Goal: Transaction & Acquisition: Book appointment/travel/reservation

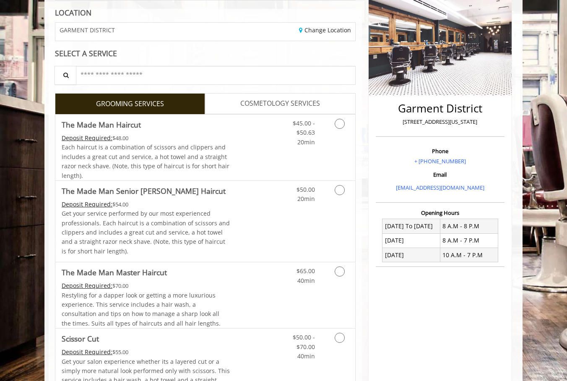
scroll to position [128, 0]
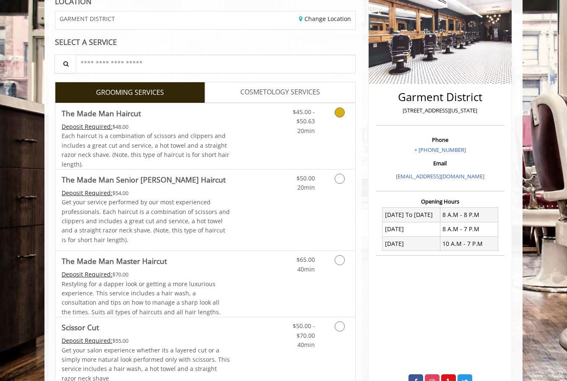
click at [339, 116] on icon "Grooming services" at bounding box center [340, 112] width 10 height 10
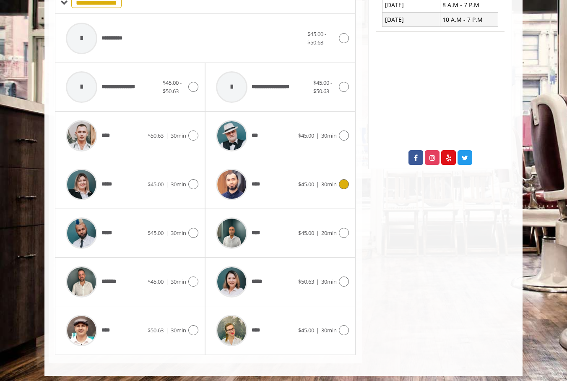
scroll to position [351, 0]
click at [173, 237] on div "***** $45.00 | 30min" at bounding box center [130, 234] width 137 height 40
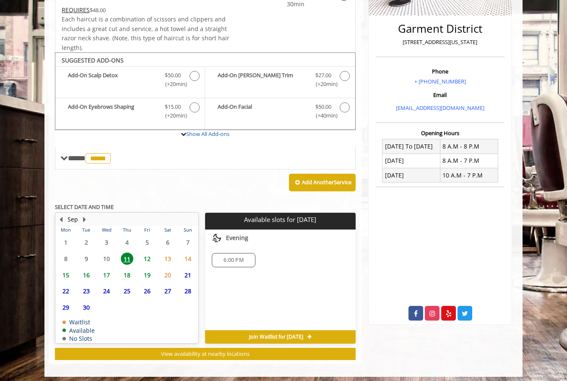
scroll to position [196, 0]
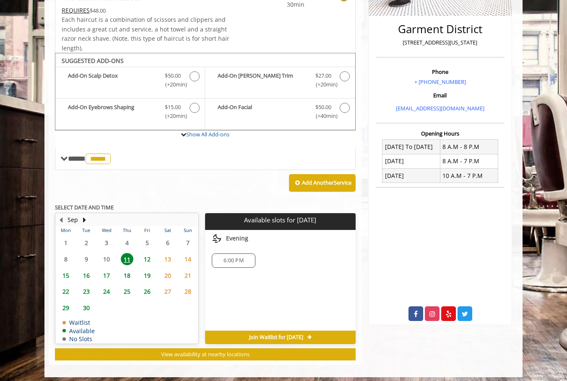
click at [164, 254] on span "13" at bounding box center [168, 259] width 13 height 12
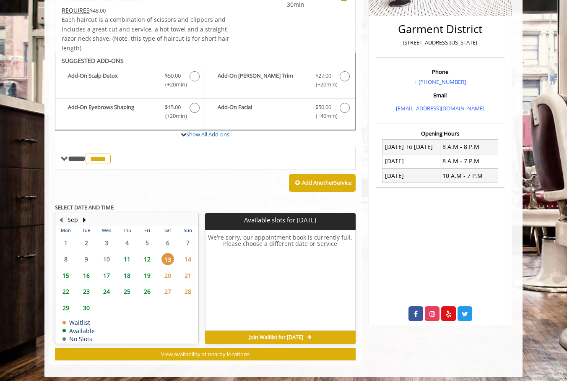
click at [150, 254] on span "12" at bounding box center [147, 259] width 13 height 12
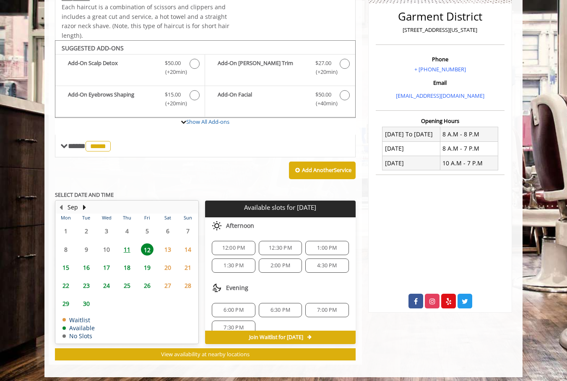
scroll to position [0, 0]
click at [326, 262] on span "4:30 PM" at bounding box center [327, 265] width 20 height 7
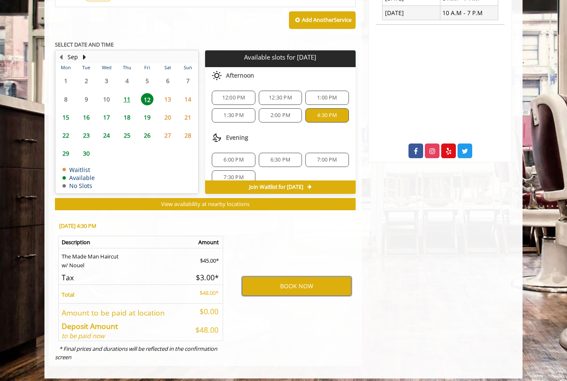
scroll to position [357, 0]
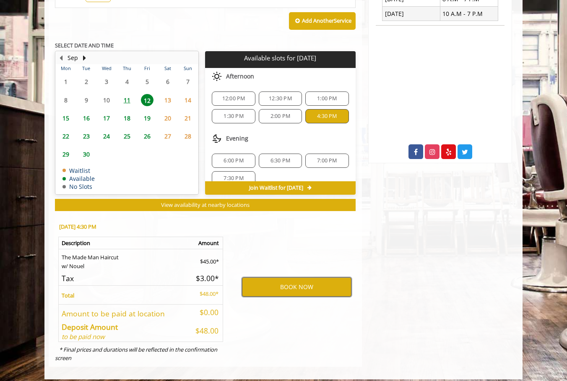
click at [292, 279] on button "BOOK NOW" at bounding box center [297, 286] width 110 height 19
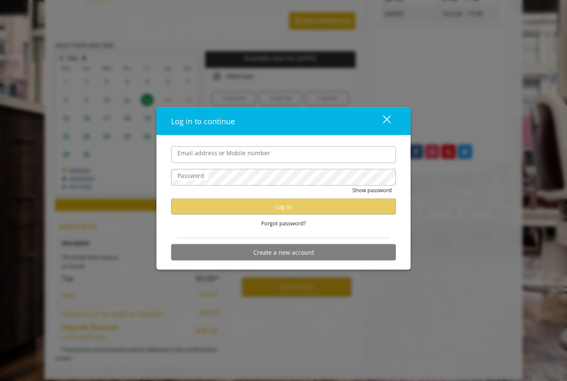
click at [328, 137] on div "Email address or Mobile number Password Show password Log in Forgot password? C…" at bounding box center [284, 202] width 254 height 135
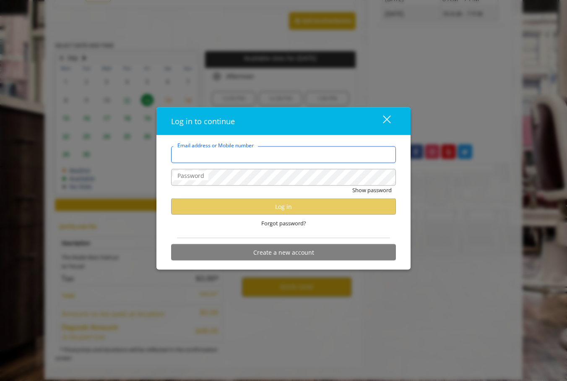
click at [297, 155] on input "Email address or Mobile number" at bounding box center [283, 154] width 225 height 17
type input "**********"
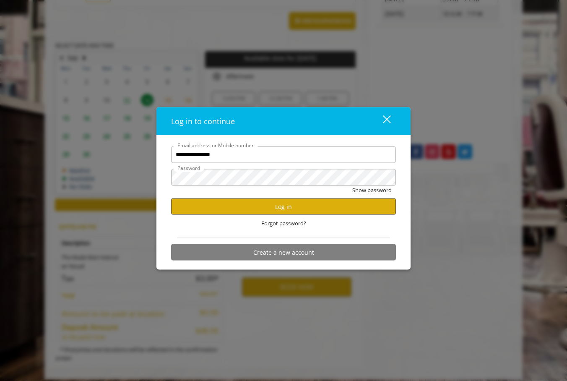
click at [291, 211] on button "Log in" at bounding box center [283, 206] width 225 height 16
